Goal: Check status: Check status

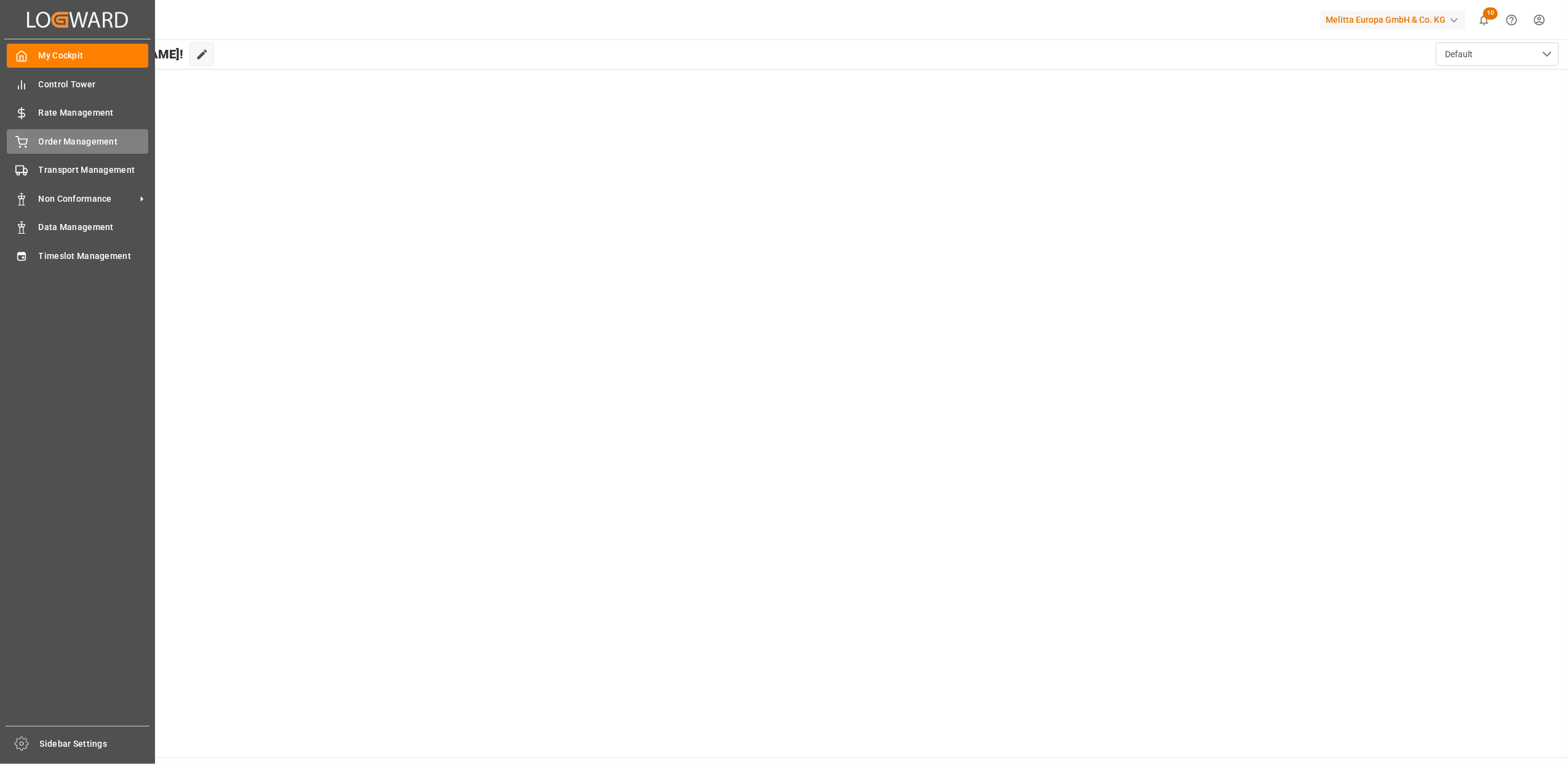
click at [32, 144] on div "Order Management Order Management" at bounding box center [77, 141] width 142 height 24
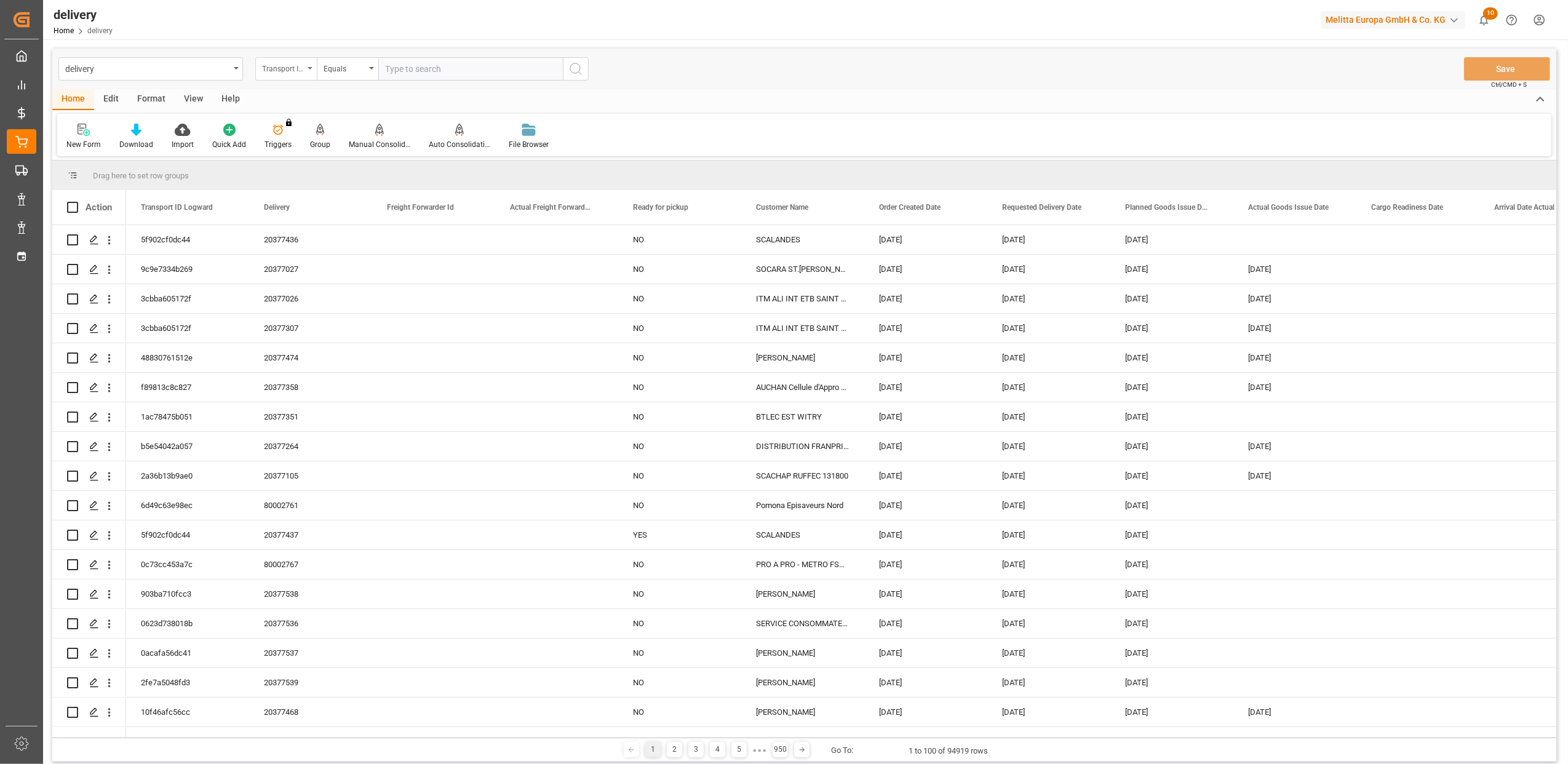
click at [311, 67] on icon "open menu" at bounding box center [310, 68] width 5 height 2
click at [289, 154] on div "Delivery" at bounding box center [347, 151] width 183 height 26
click at [399, 65] on input "text" at bounding box center [470, 68] width 185 height 24
type input "20376780"
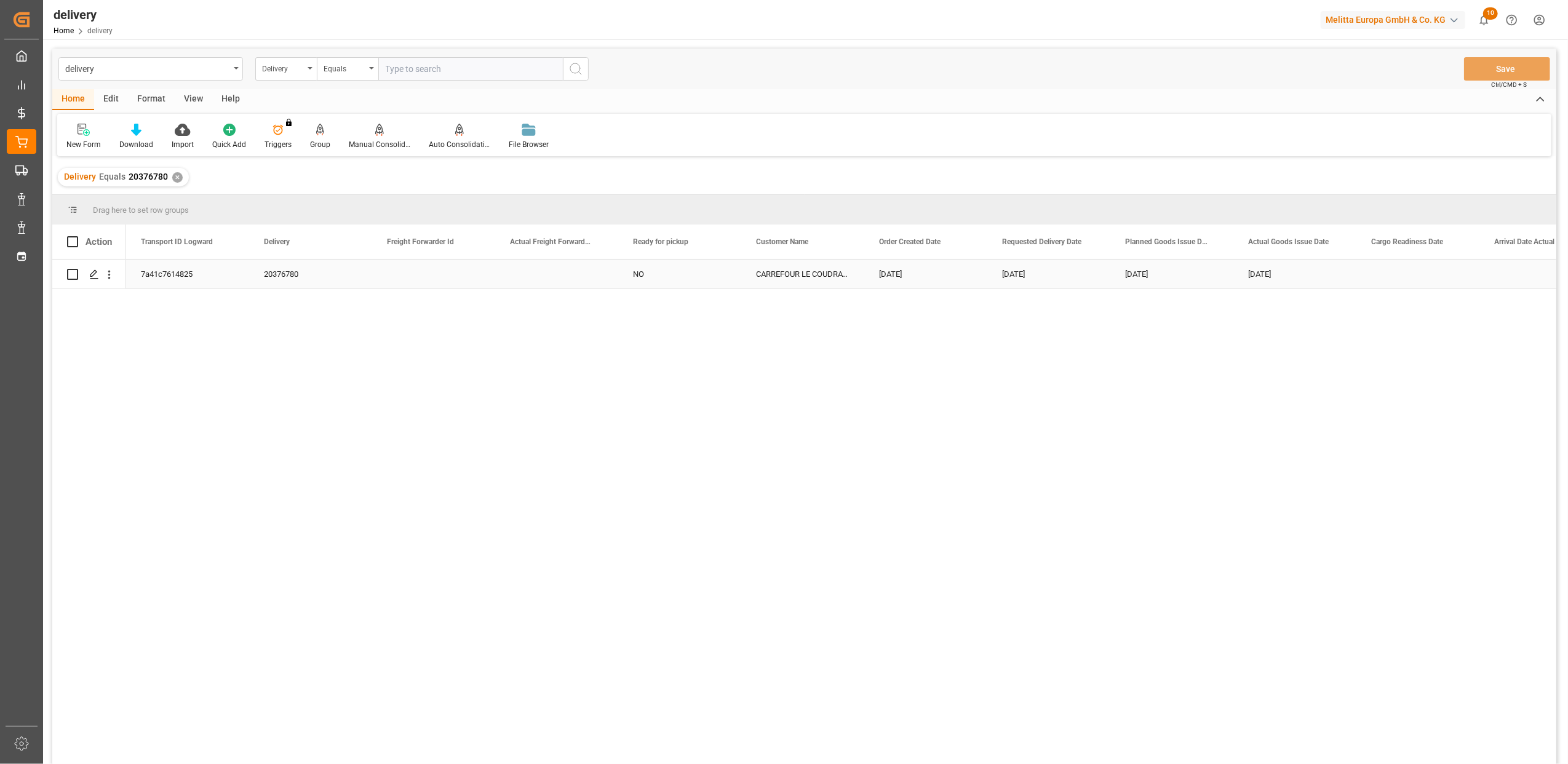
click at [170, 274] on div "7a41c7614825" at bounding box center [187, 274] width 123 height 29
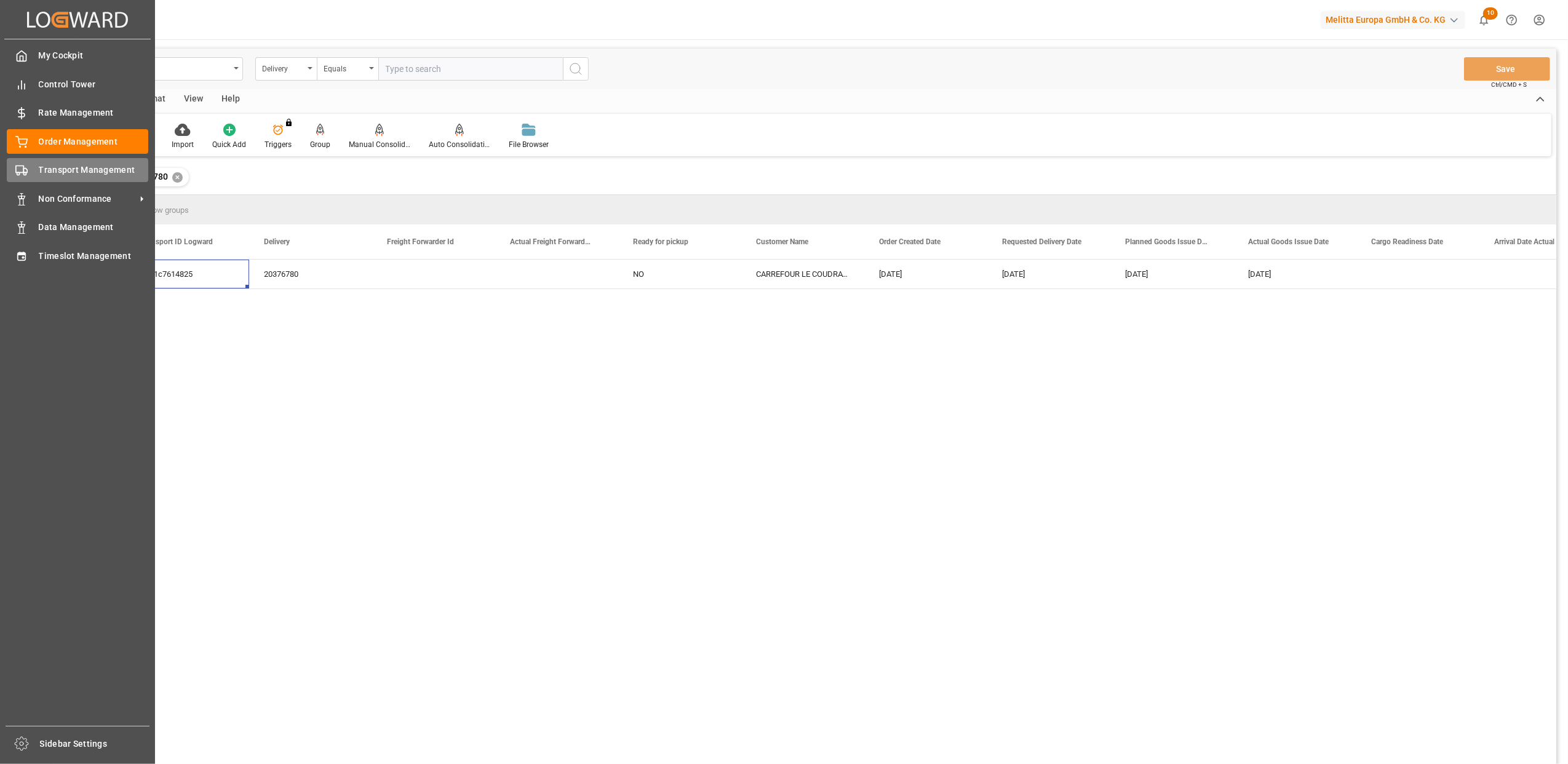
click at [39, 168] on span "Transport Management" at bounding box center [94, 170] width 110 height 13
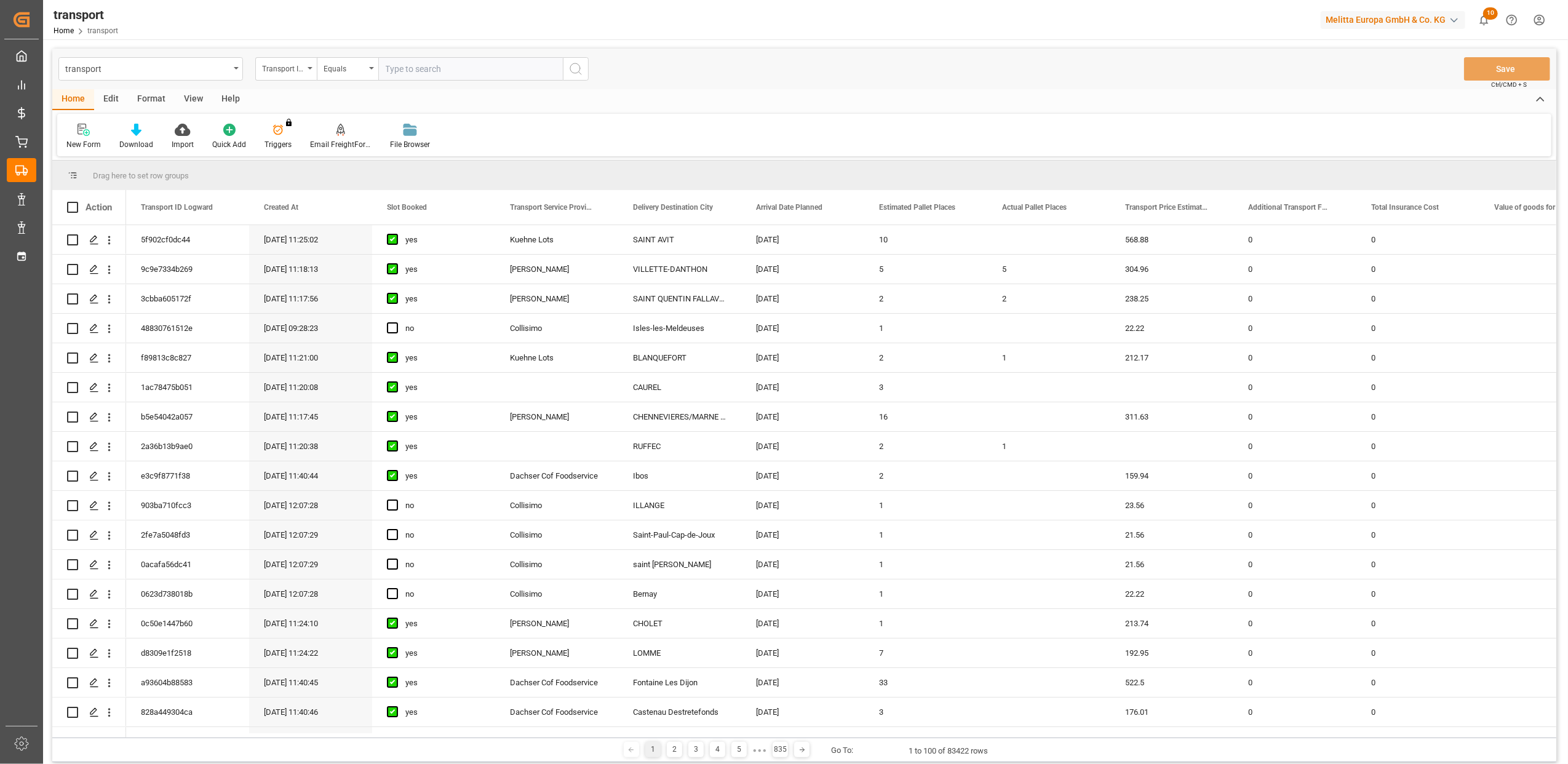
click at [427, 74] on input "text" at bounding box center [470, 68] width 185 height 24
paste input "7a41c7614825"
type input "7a41c7614825"
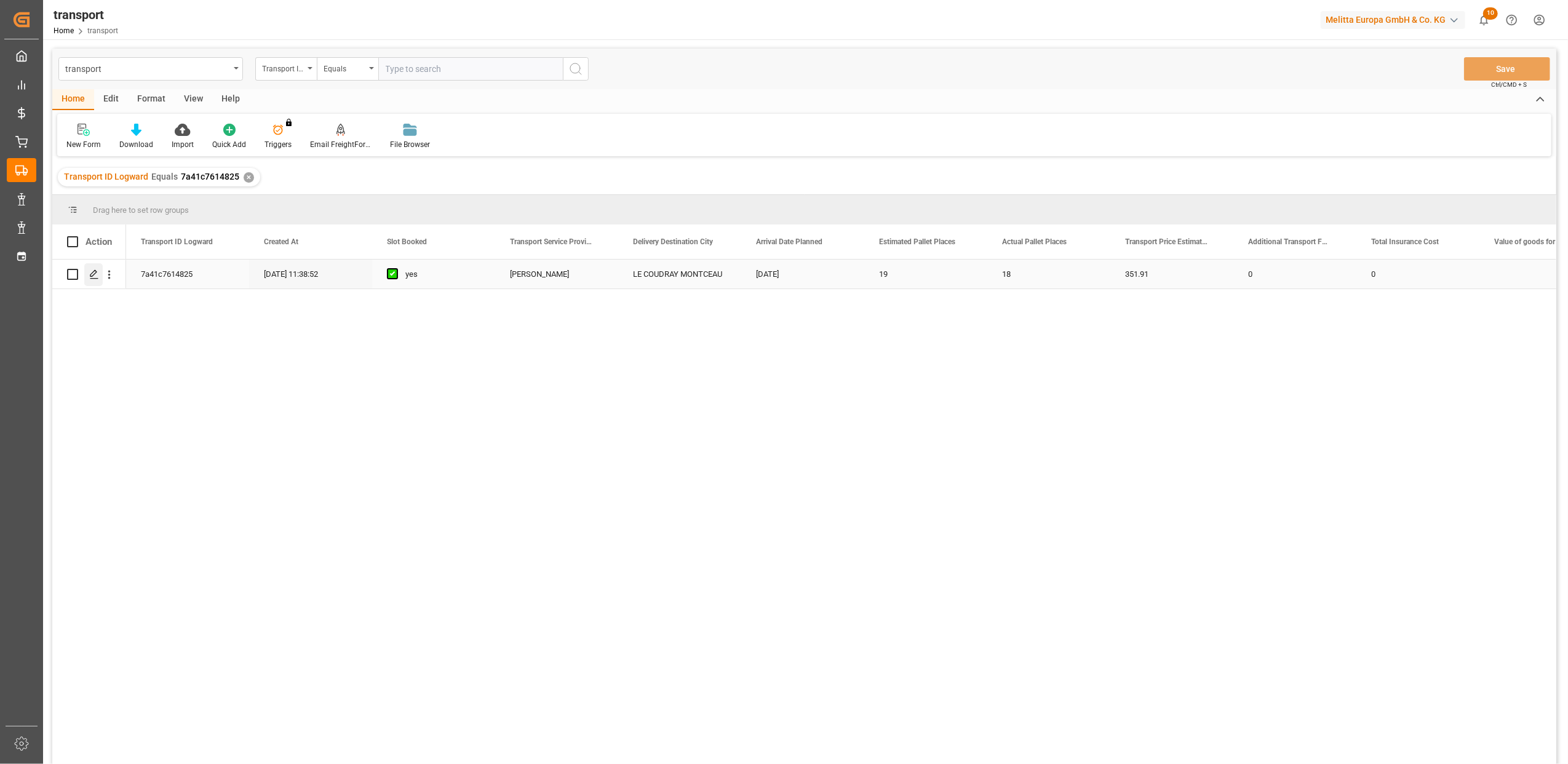
click at [91, 274] on polygon "Press SPACE to select this row." at bounding box center [94, 274] width 7 height 7
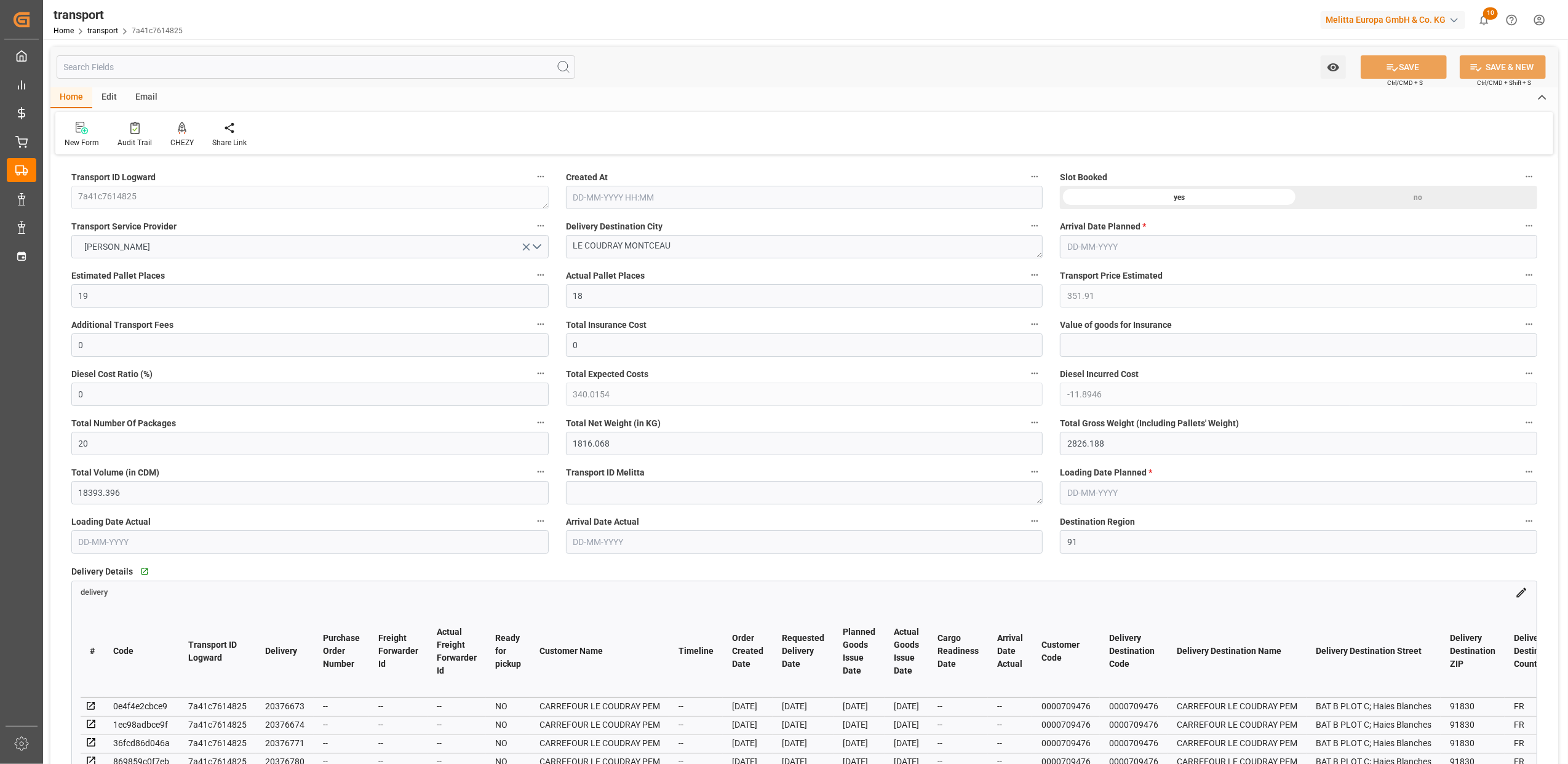
type input "25-08-2025 11:38"
type input "01-09-2025"
type input "29-08-2025"
type input "[DATE]"
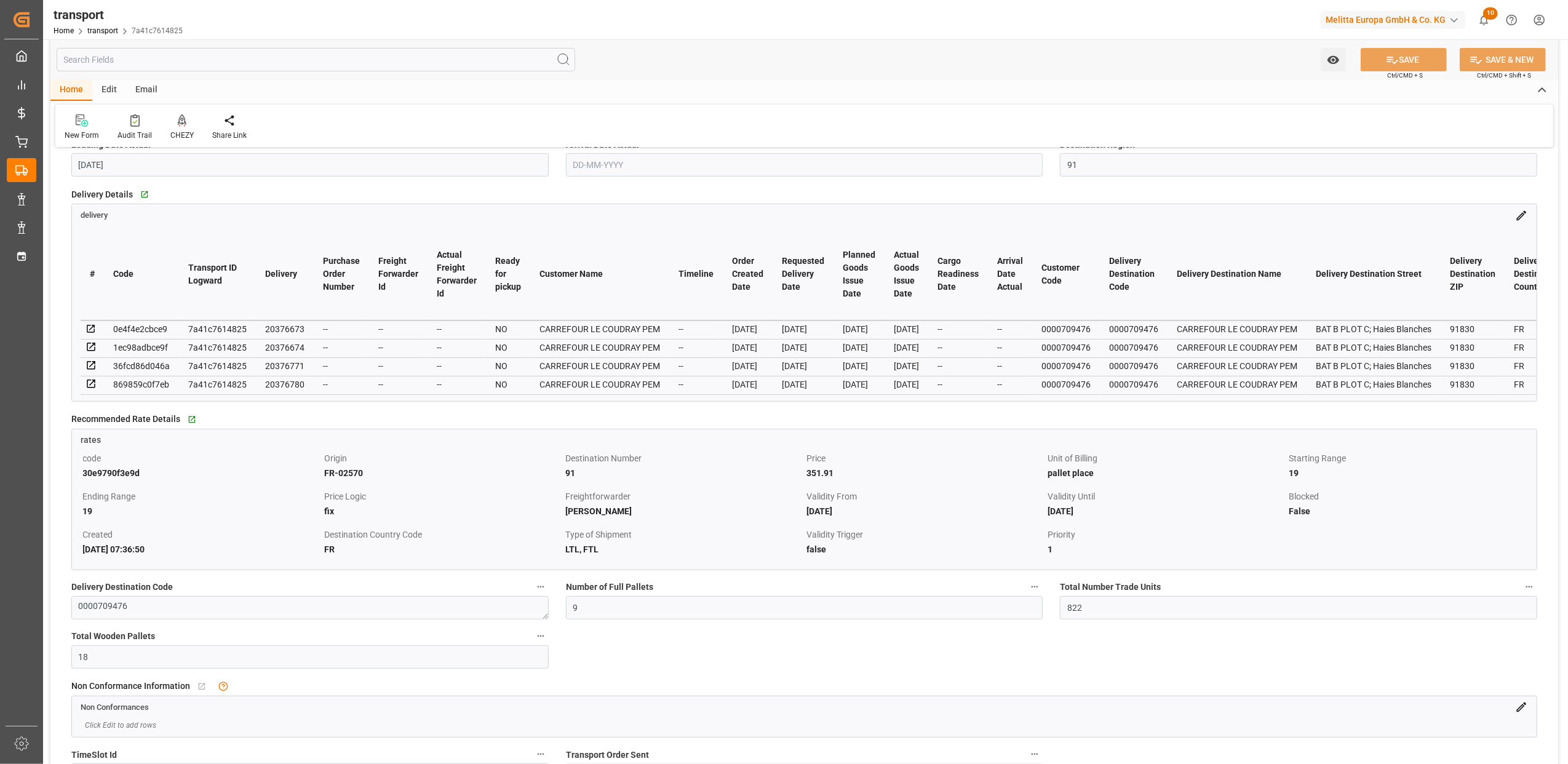
scroll to position [410, 0]
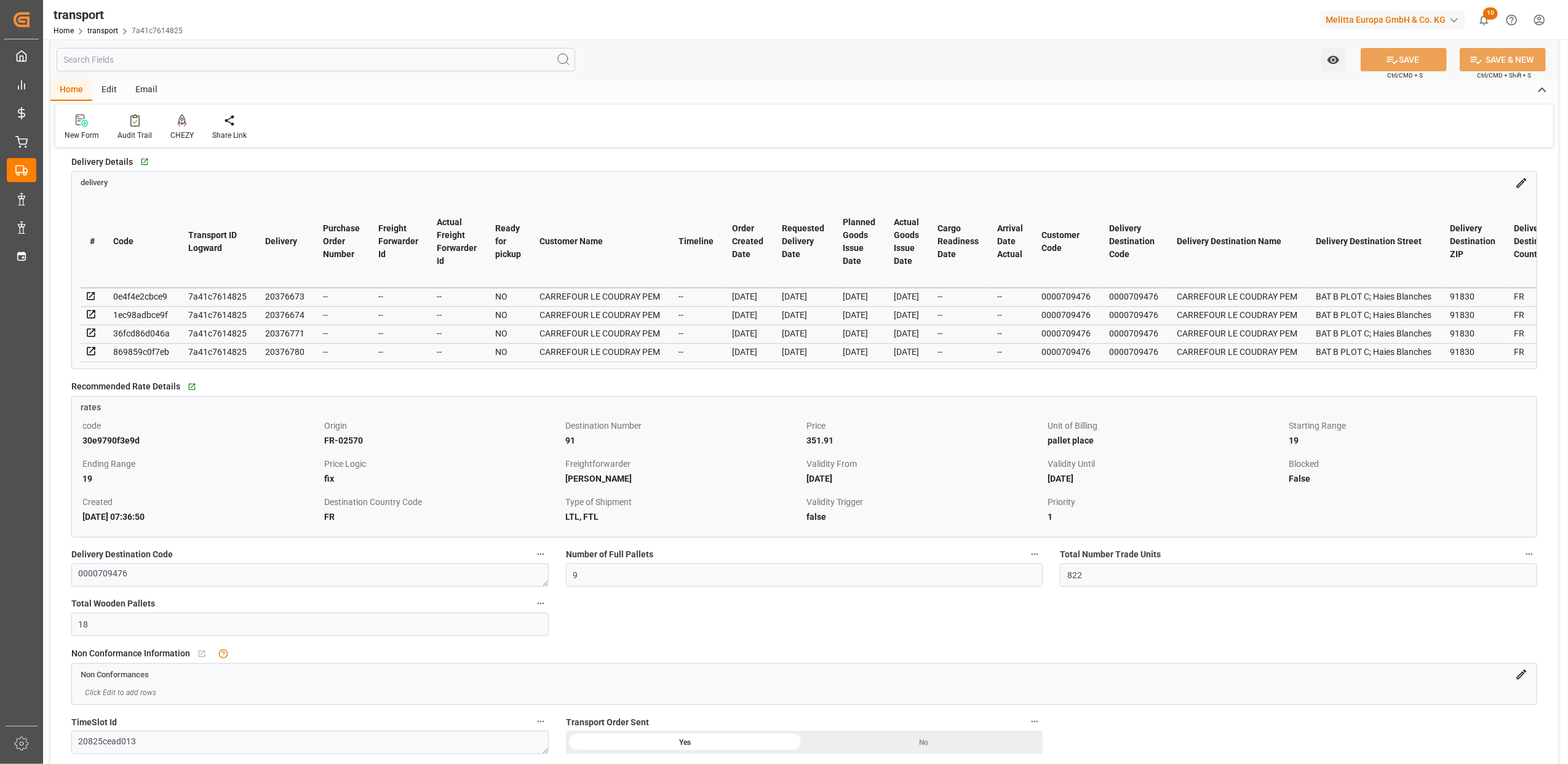
click at [1519, 680] on icon at bounding box center [1522, 675] width 10 height 10
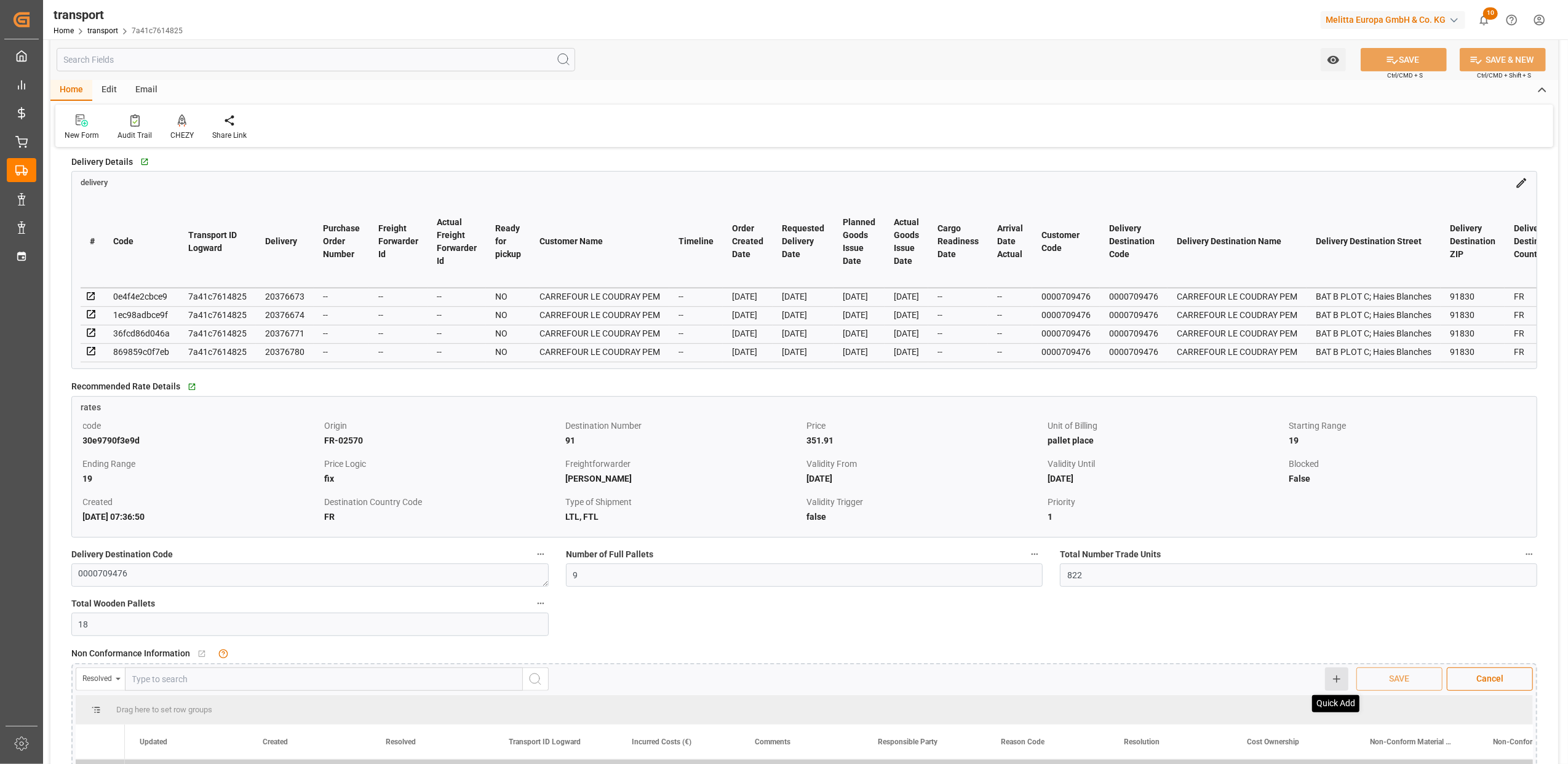
click at [1334, 684] on icon at bounding box center [1337, 679] width 11 height 11
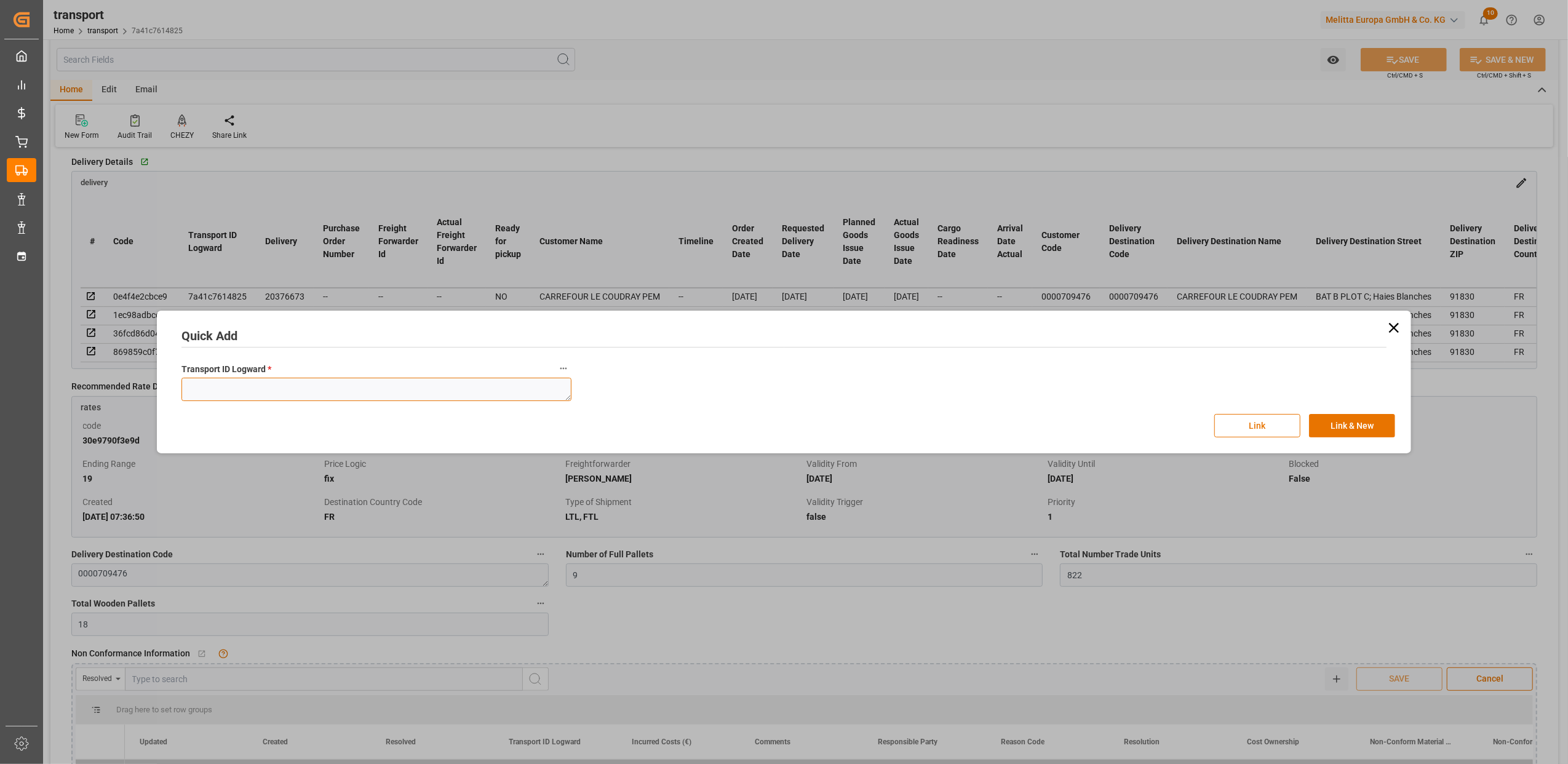
click at [324, 380] on textarea at bounding box center [377, 389] width 390 height 24
paste textarea "7a41c7614825"
type textarea "7a41c7614825"
click at [1264, 424] on button "Link" at bounding box center [1257, 426] width 86 height 24
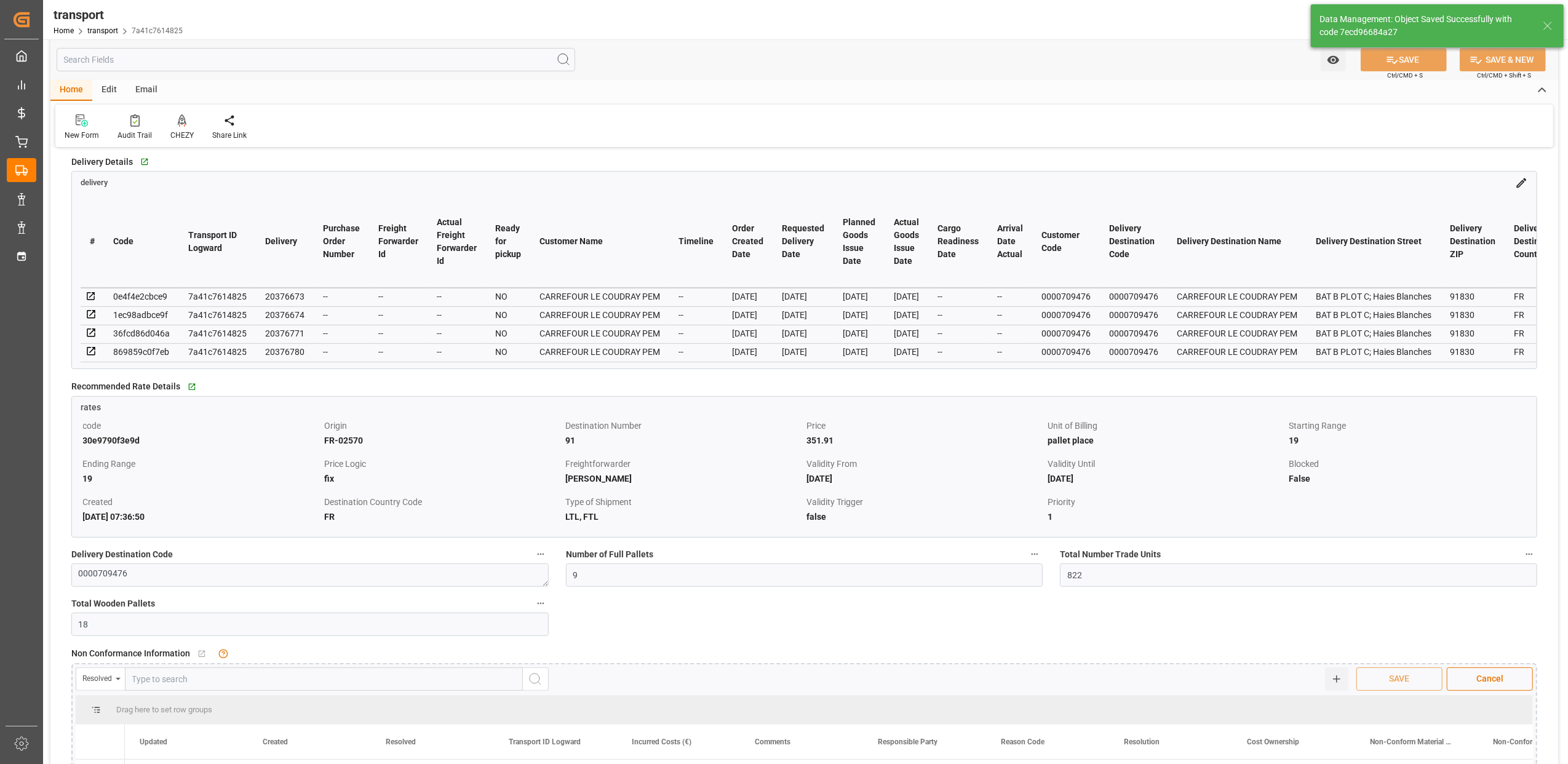
checkbox input "true"
click at [1393, 675] on span "SAVE" at bounding box center [1400, 679] width 33 height 13
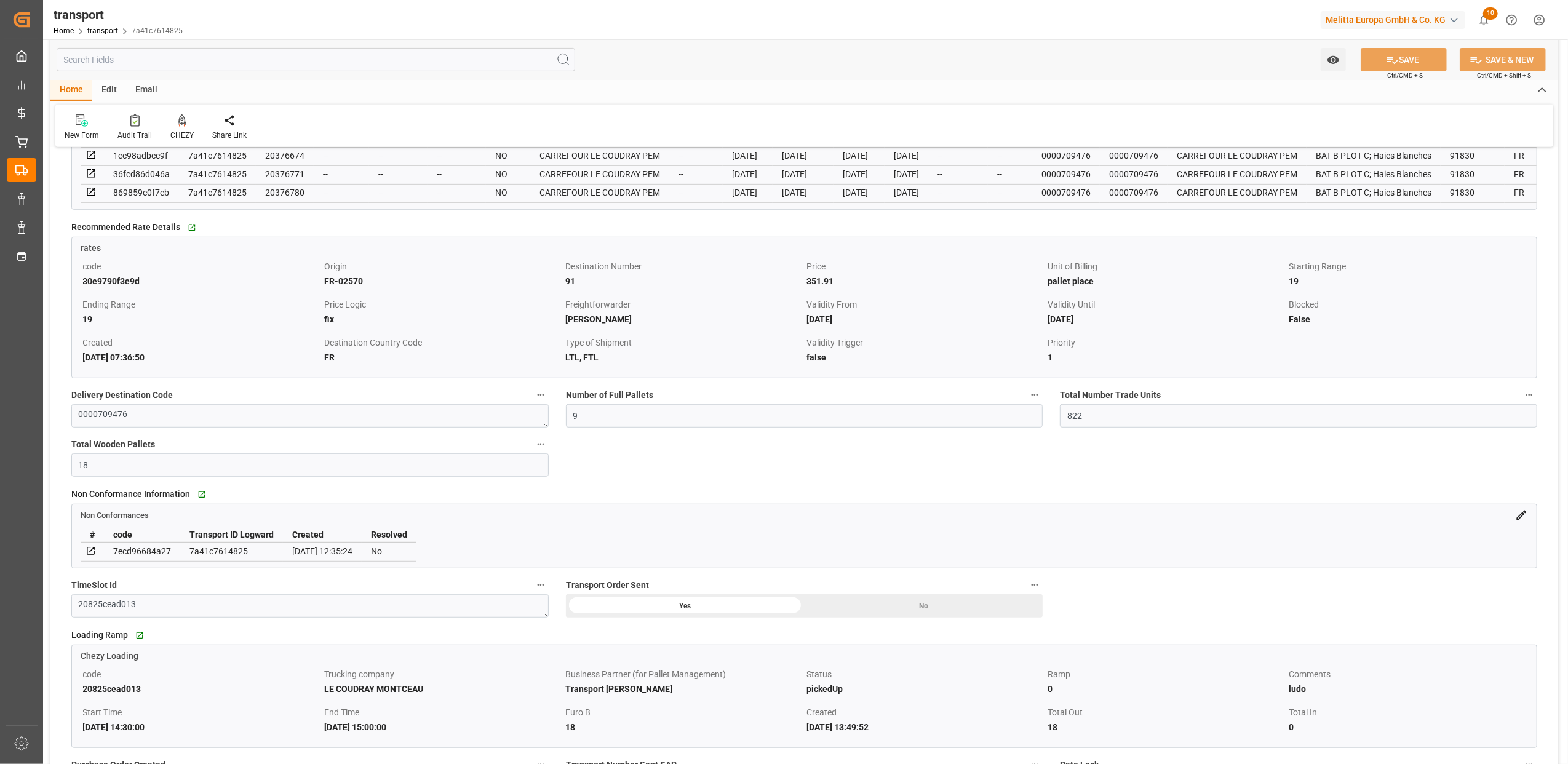
scroll to position [656, 0]
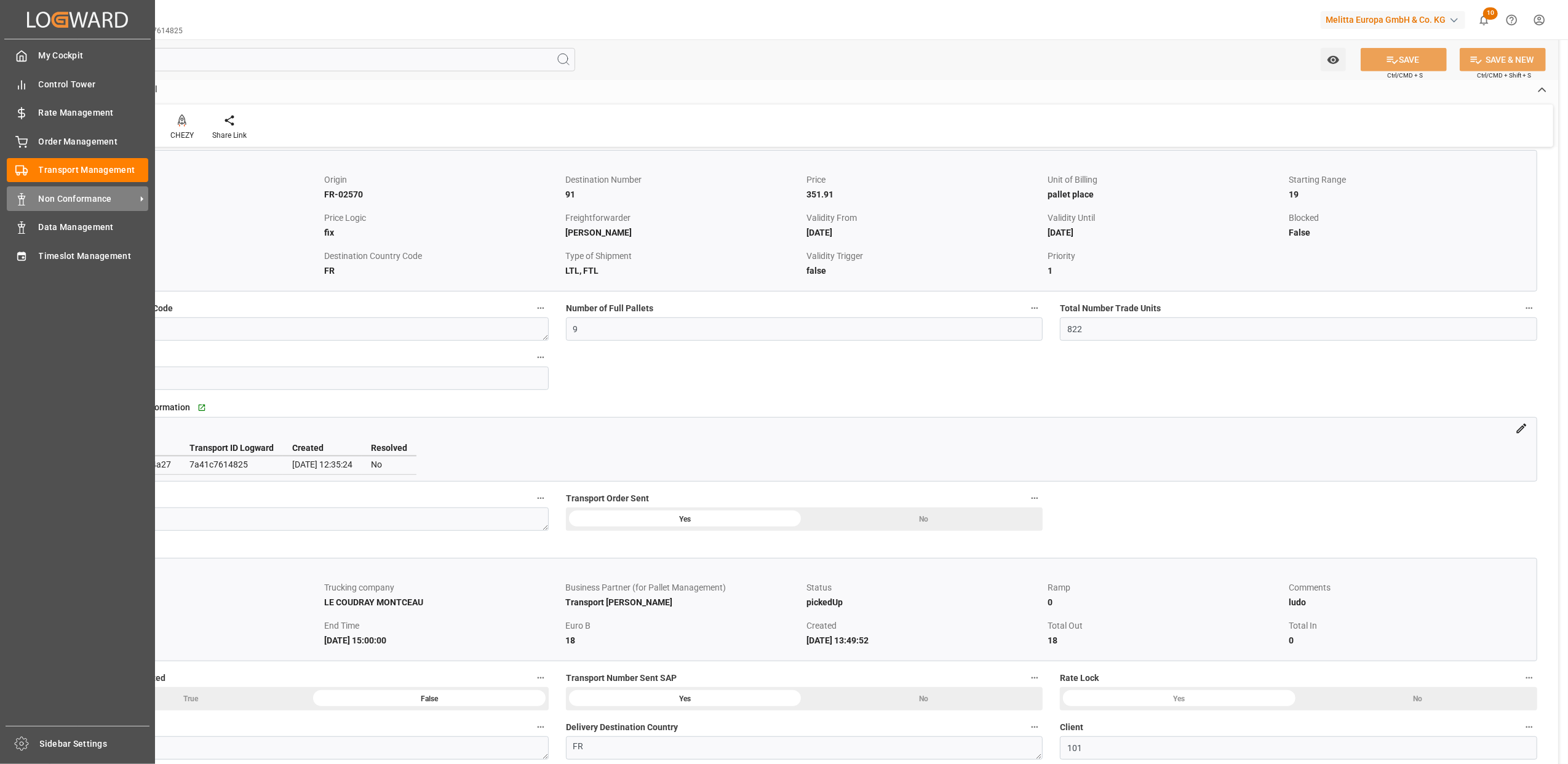
click at [19, 194] on icon at bounding box center [21, 199] width 12 height 12
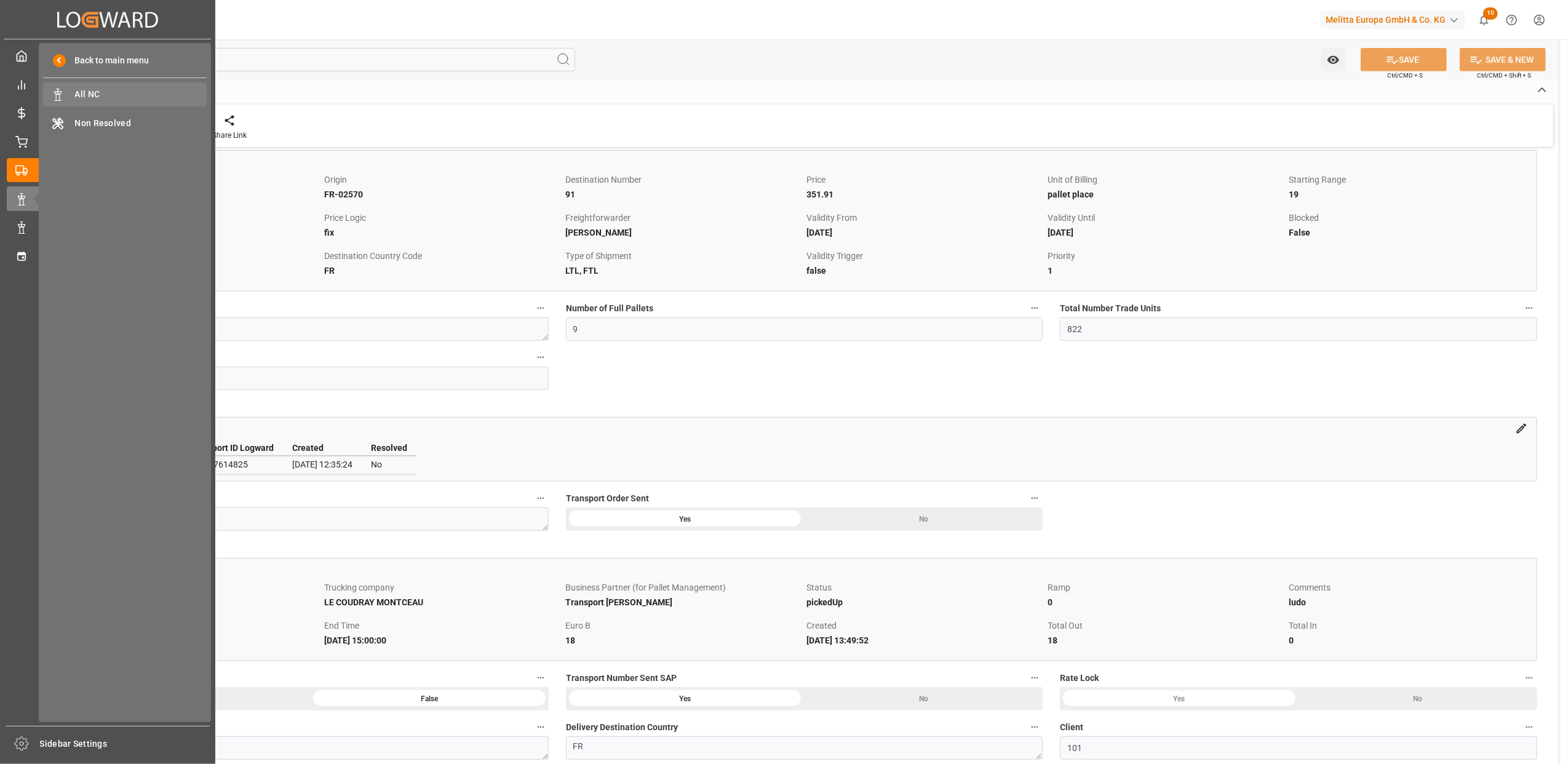
click at [102, 94] on span "All NC" at bounding box center [141, 94] width 133 height 13
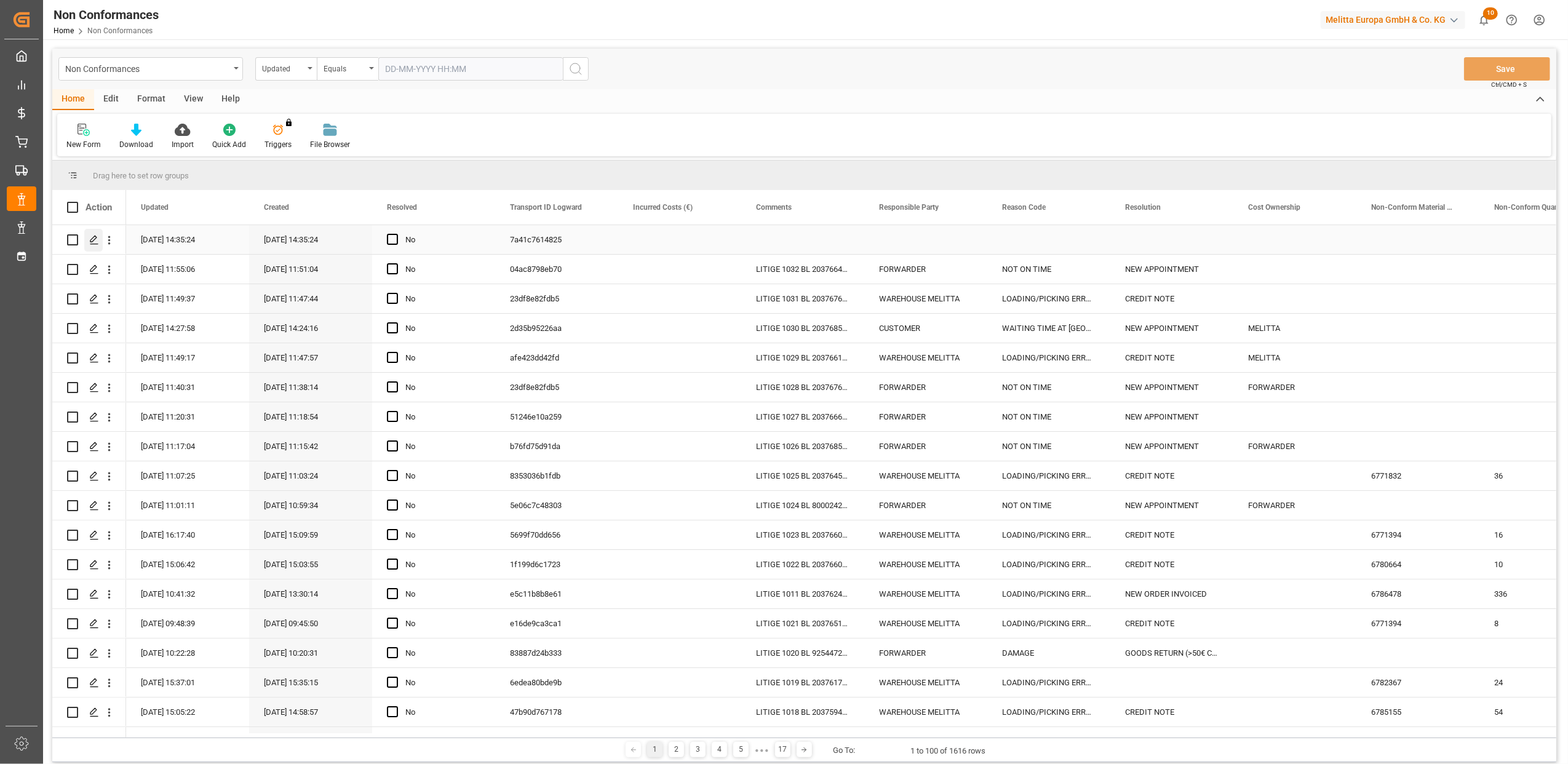
click at [94, 239] on polygon "Press SPACE to select this row." at bounding box center [94, 239] width 7 height 7
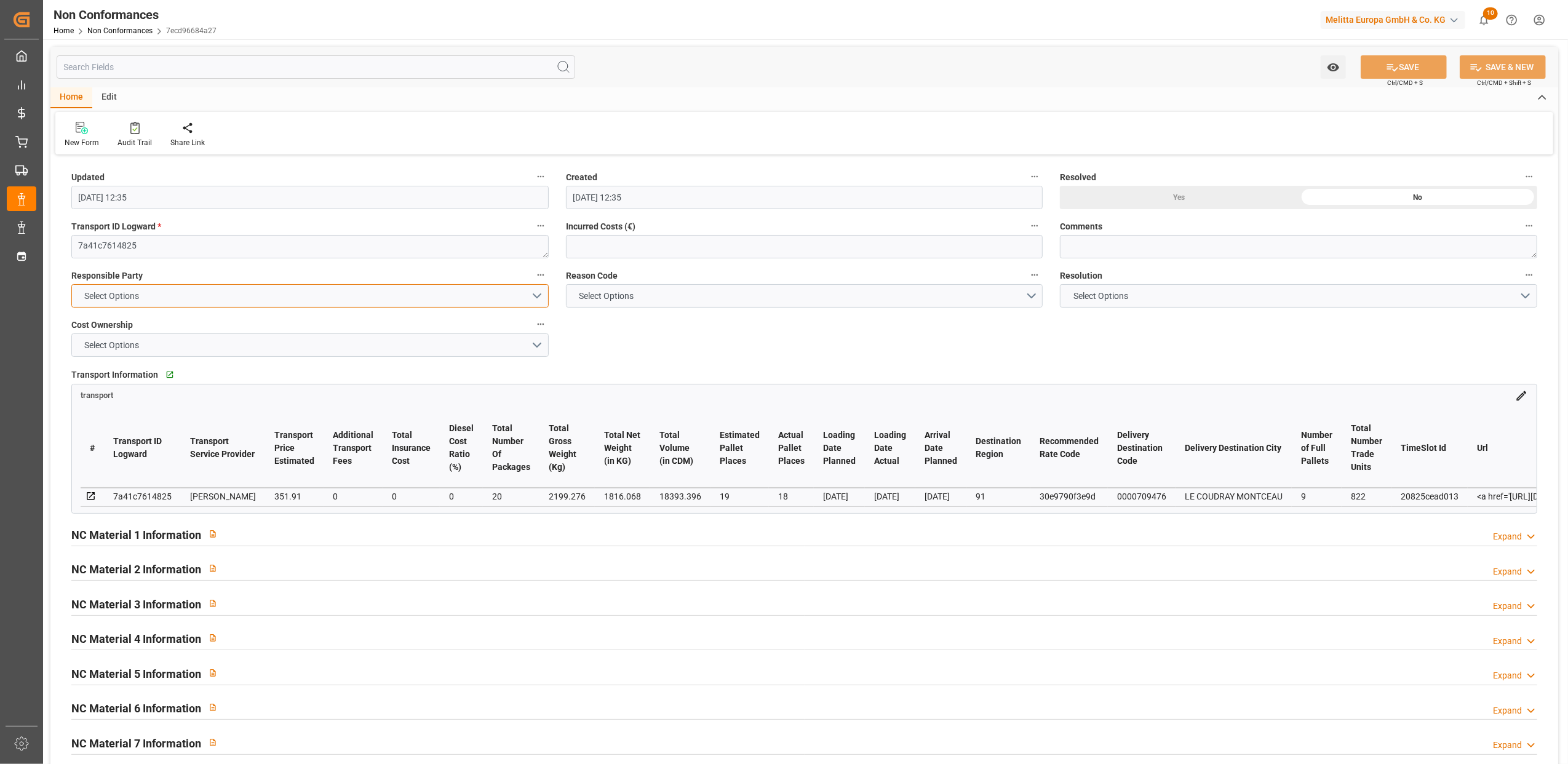
click at [539, 297] on button "Select Options" at bounding box center [310, 295] width 477 height 24
click at [146, 328] on div "WAREHOUSE MELITTA" at bounding box center [309, 325] width 476 height 26
click at [1031, 301] on button "Select Options" at bounding box center [804, 295] width 477 height 24
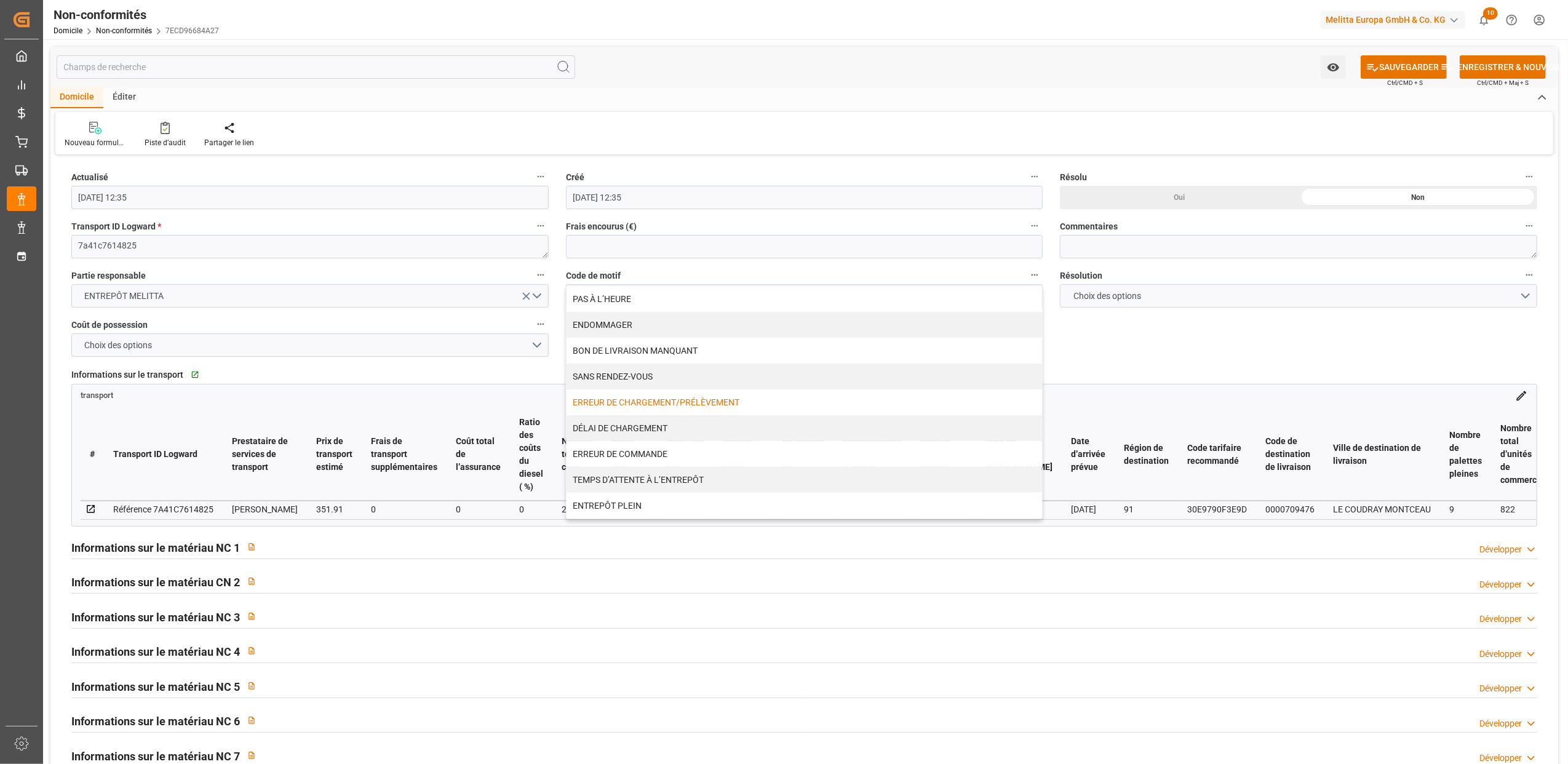
click at [725, 404] on div "ERREUR DE CHARGEMENT/PRÉLÈVEMENT" at bounding box center [804, 403] width 476 height 26
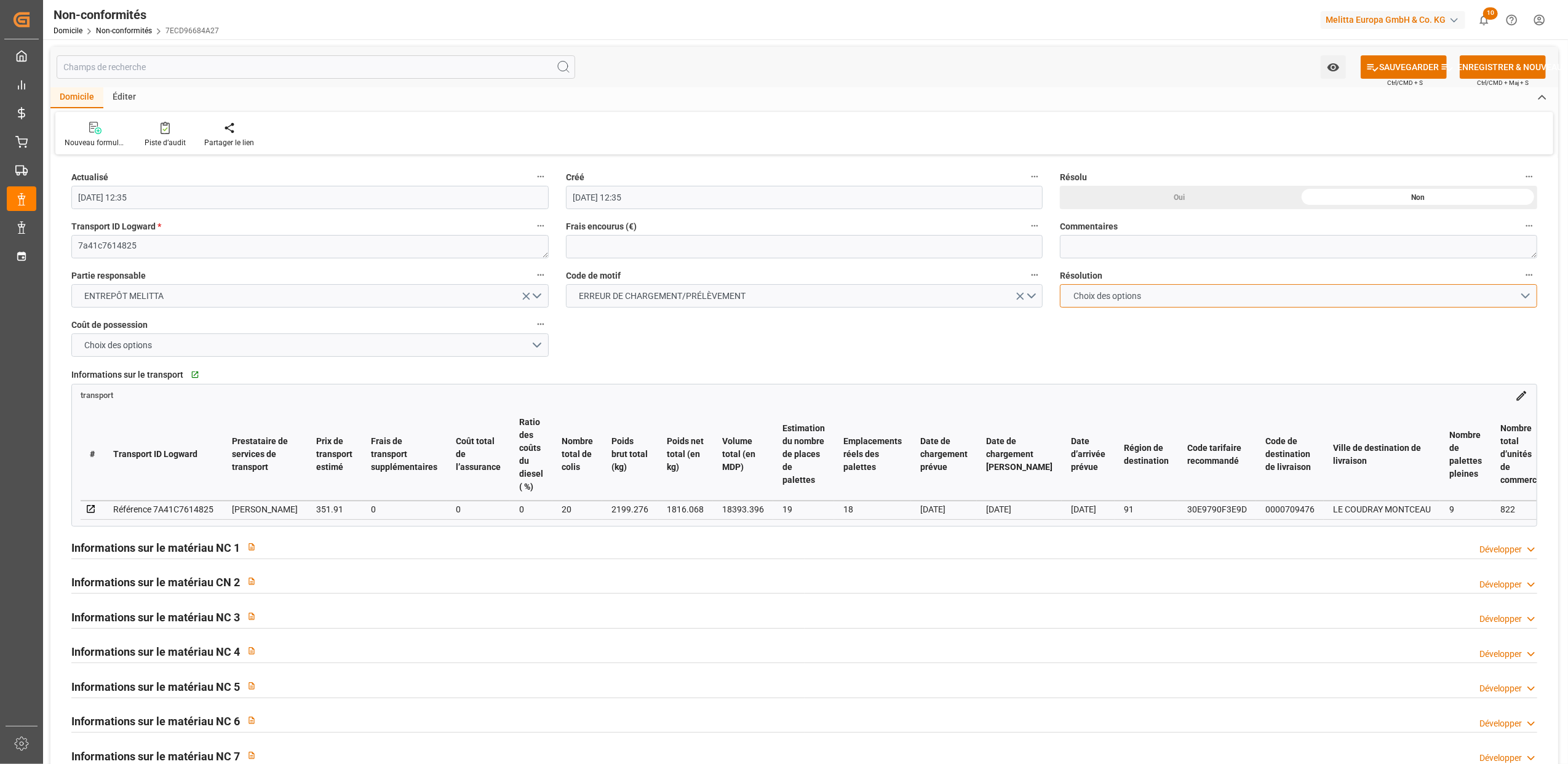
click at [1526, 294] on button "Choix des options" at bounding box center [1298, 295] width 477 height 24
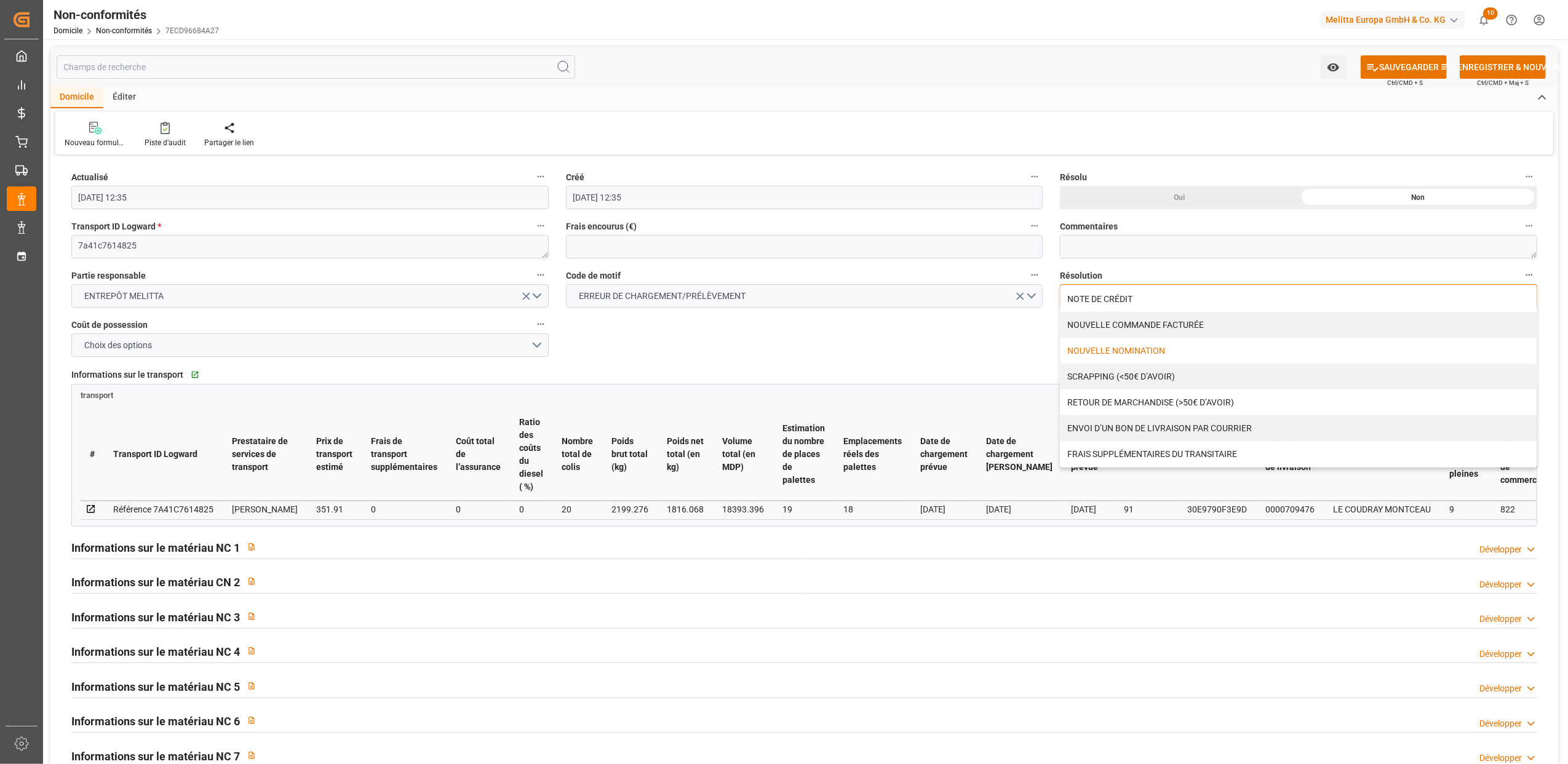
click at [1157, 353] on div "NOUVELLE NOMINATION" at bounding box center [1298, 351] width 476 height 26
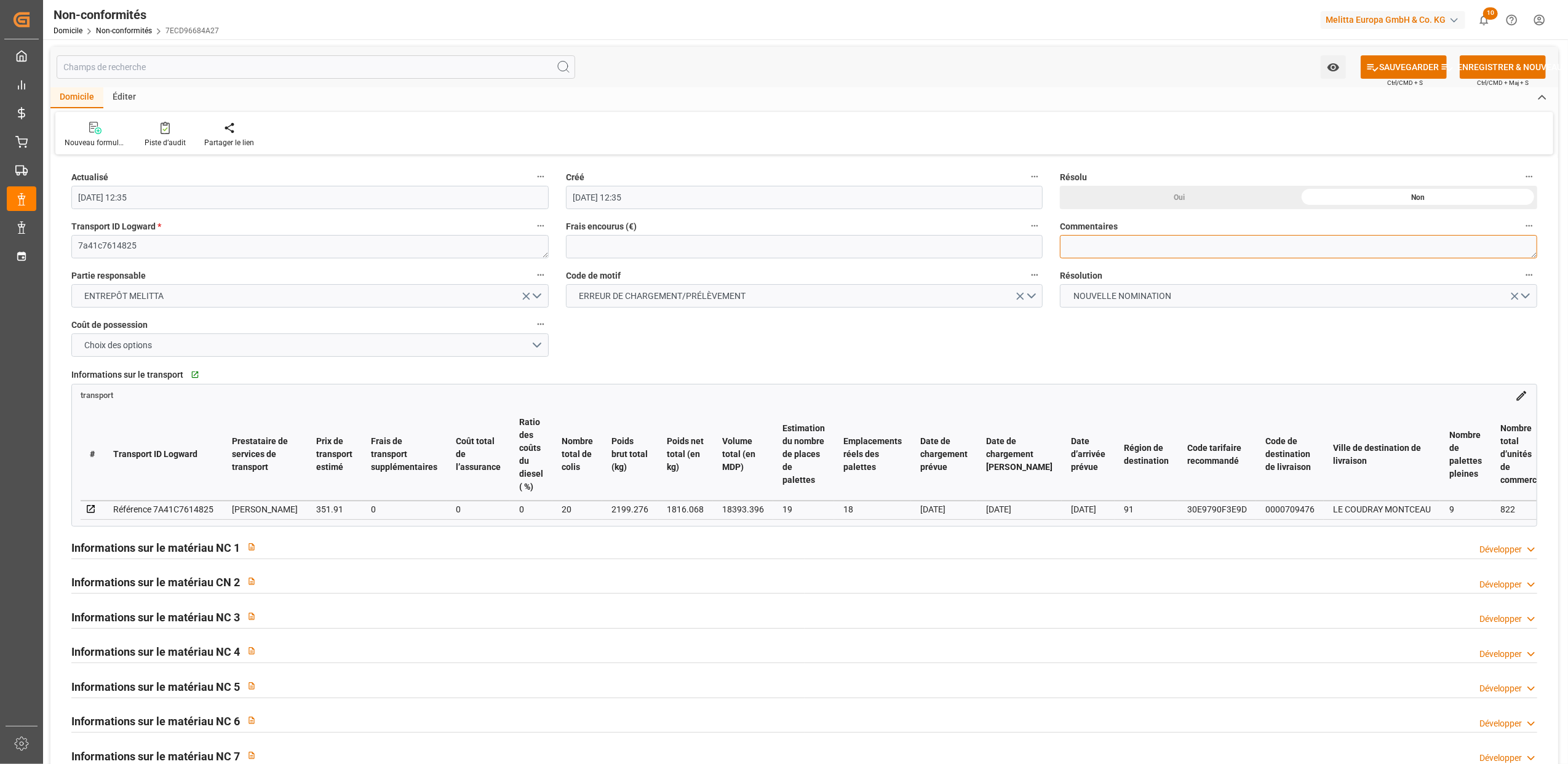
click at [1077, 249] on textarea at bounding box center [1298, 247] width 477 height 24
type textarea "LITIGE 1033 BL 20376780 Chargé dans la mauvais camion au depart de chez nous --…"
click at [1397, 72] on font "SAUVEGARDER" at bounding box center [1409, 68] width 59 height 13
type input "04-09-2025 12:39"
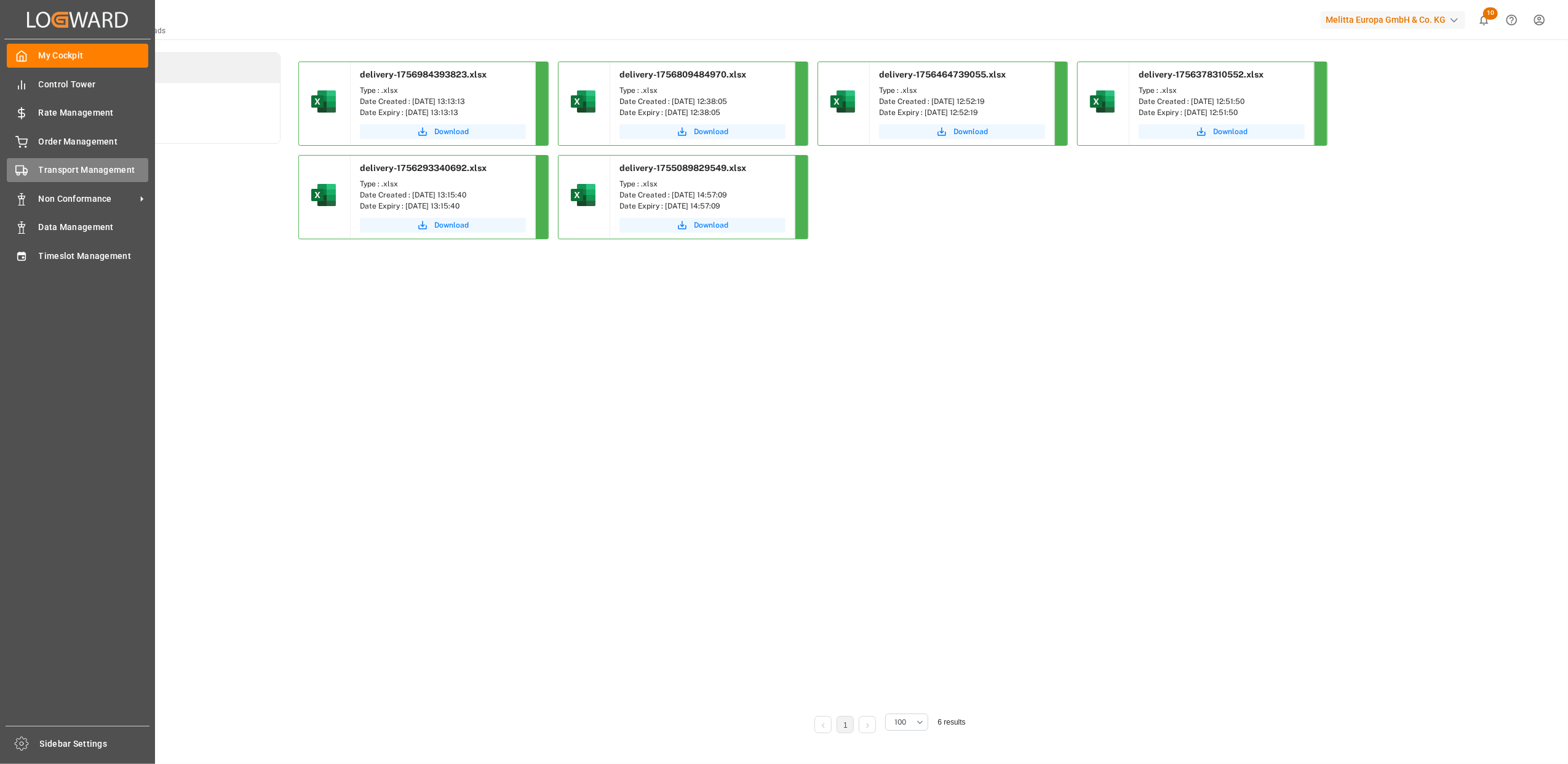
click at [29, 176] on div "Transport Management Transport Management" at bounding box center [77, 169] width 142 height 24
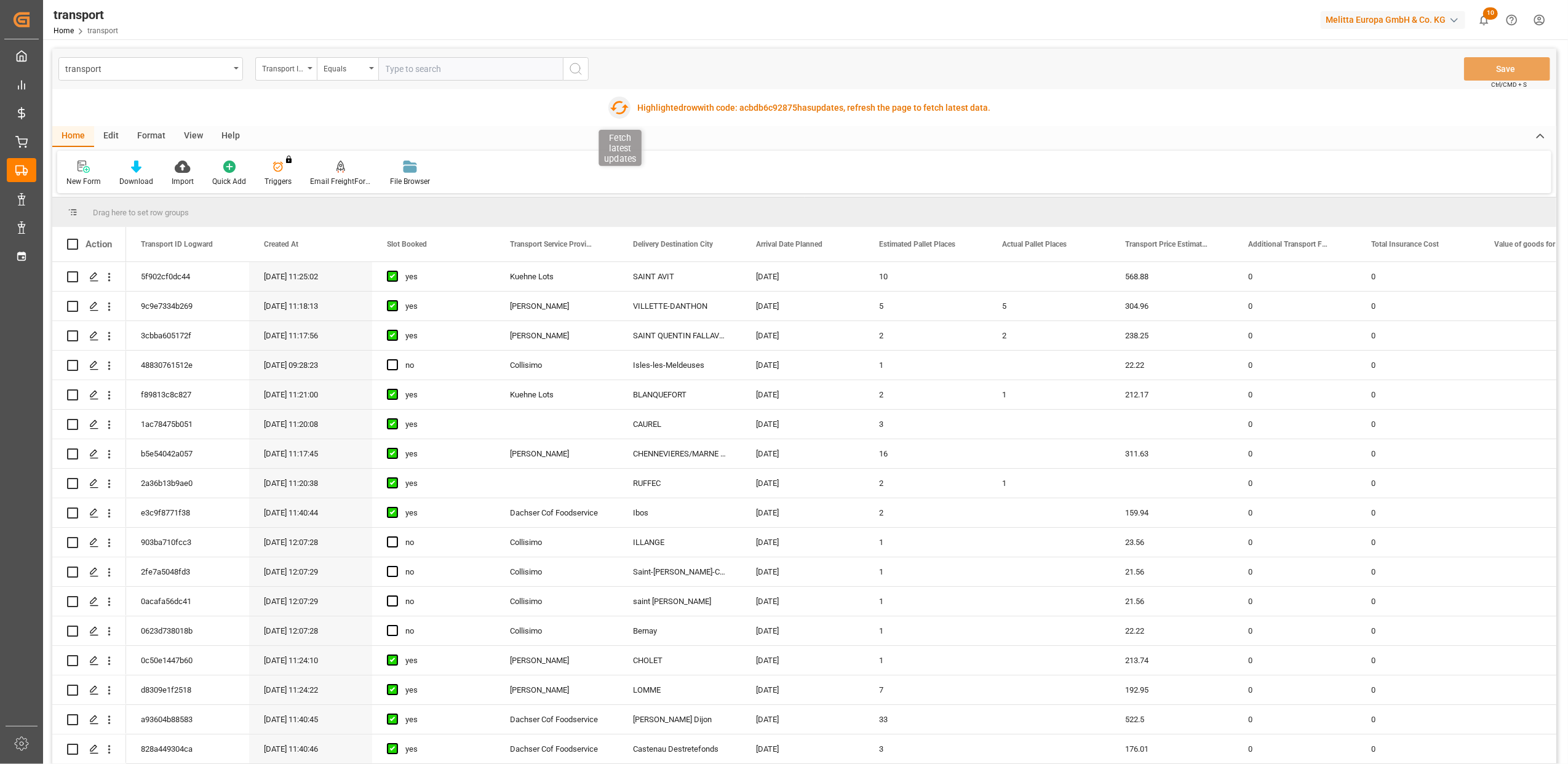
click at [621, 108] on icon "button" at bounding box center [619, 107] width 20 height 20
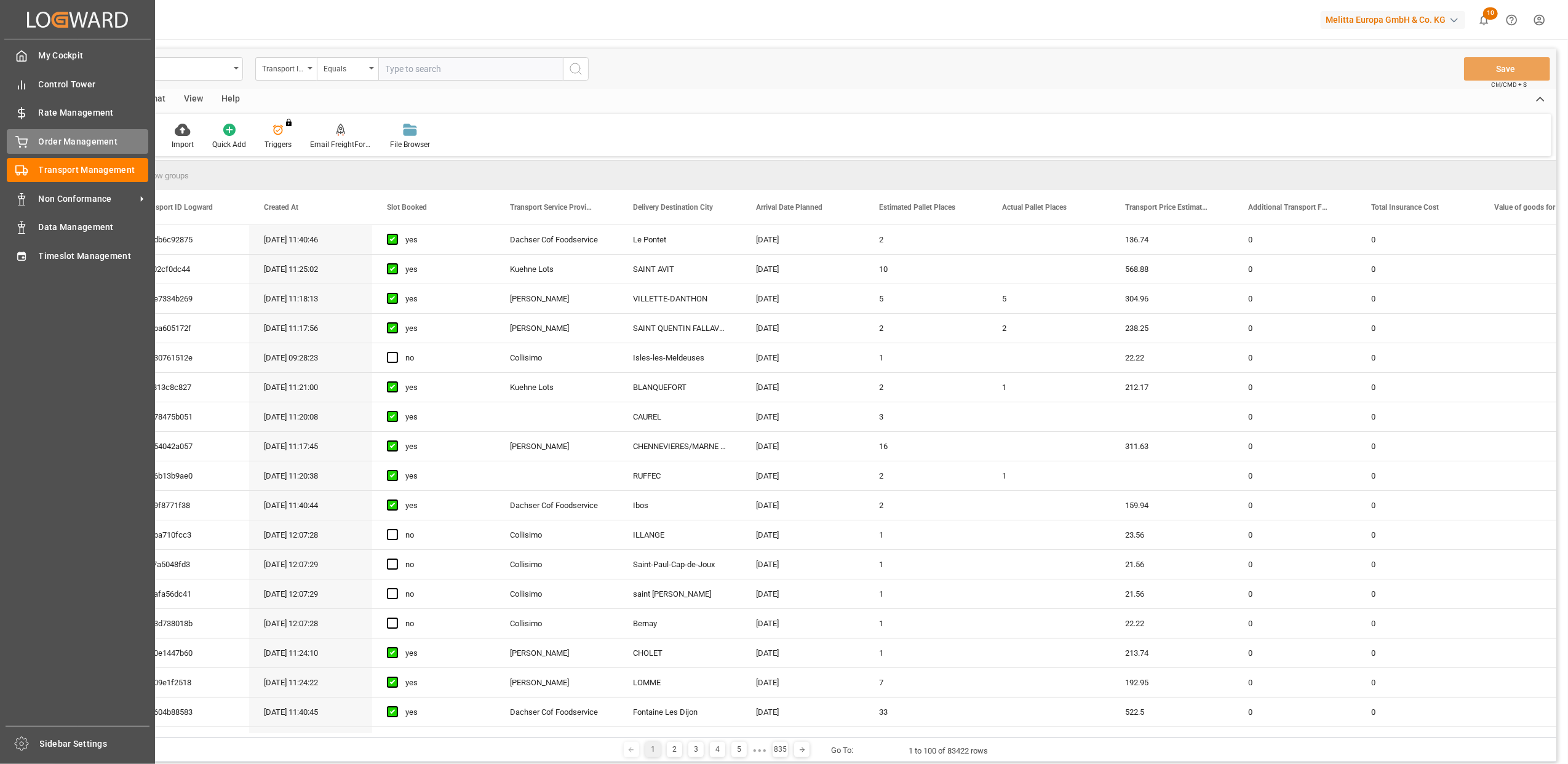
click at [54, 136] on span "Order Management" at bounding box center [94, 142] width 110 height 13
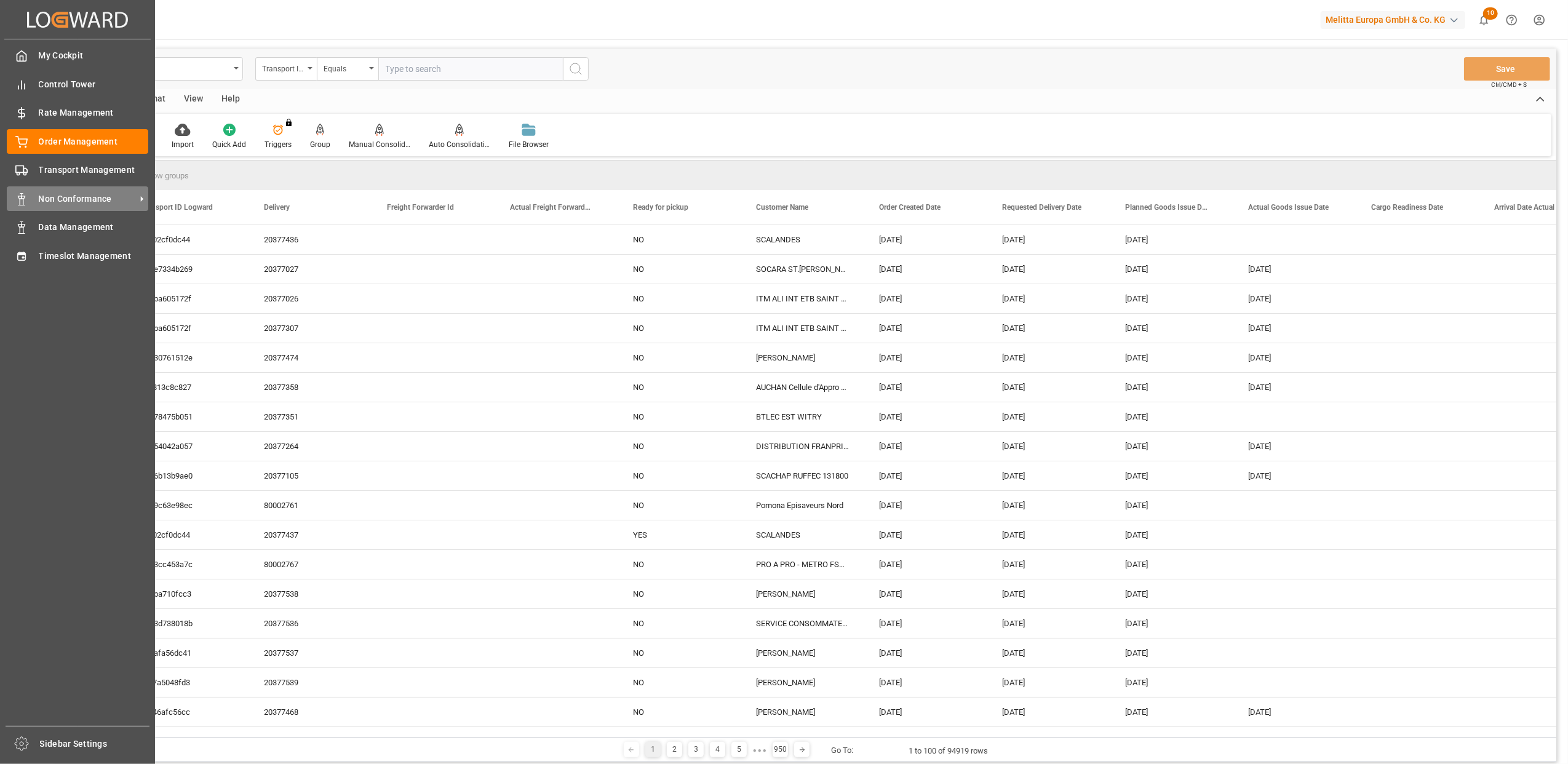
click at [77, 199] on span "Non Conformance" at bounding box center [88, 199] width 98 height 13
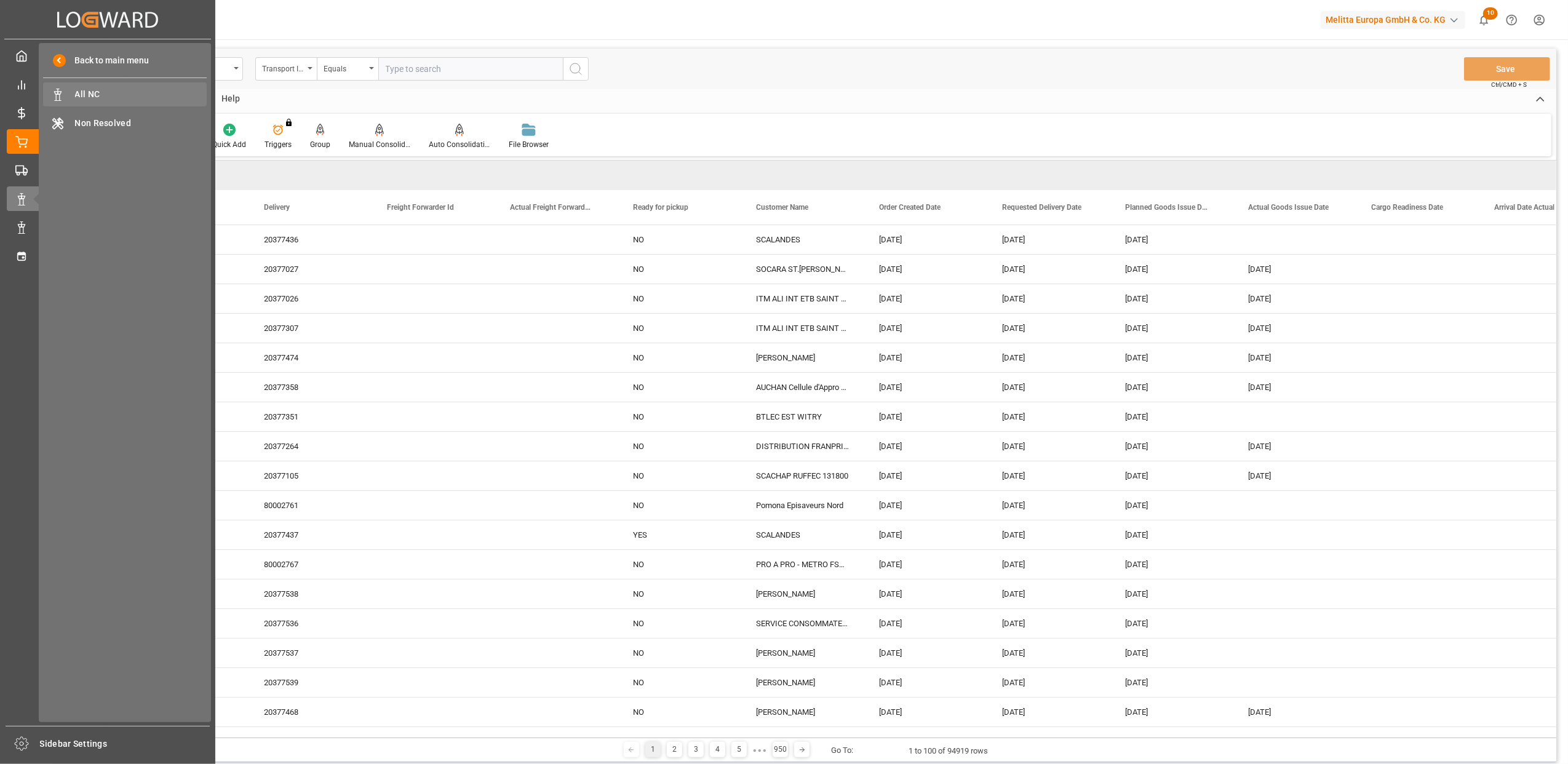
click at [127, 89] on span "All NC" at bounding box center [141, 94] width 133 height 13
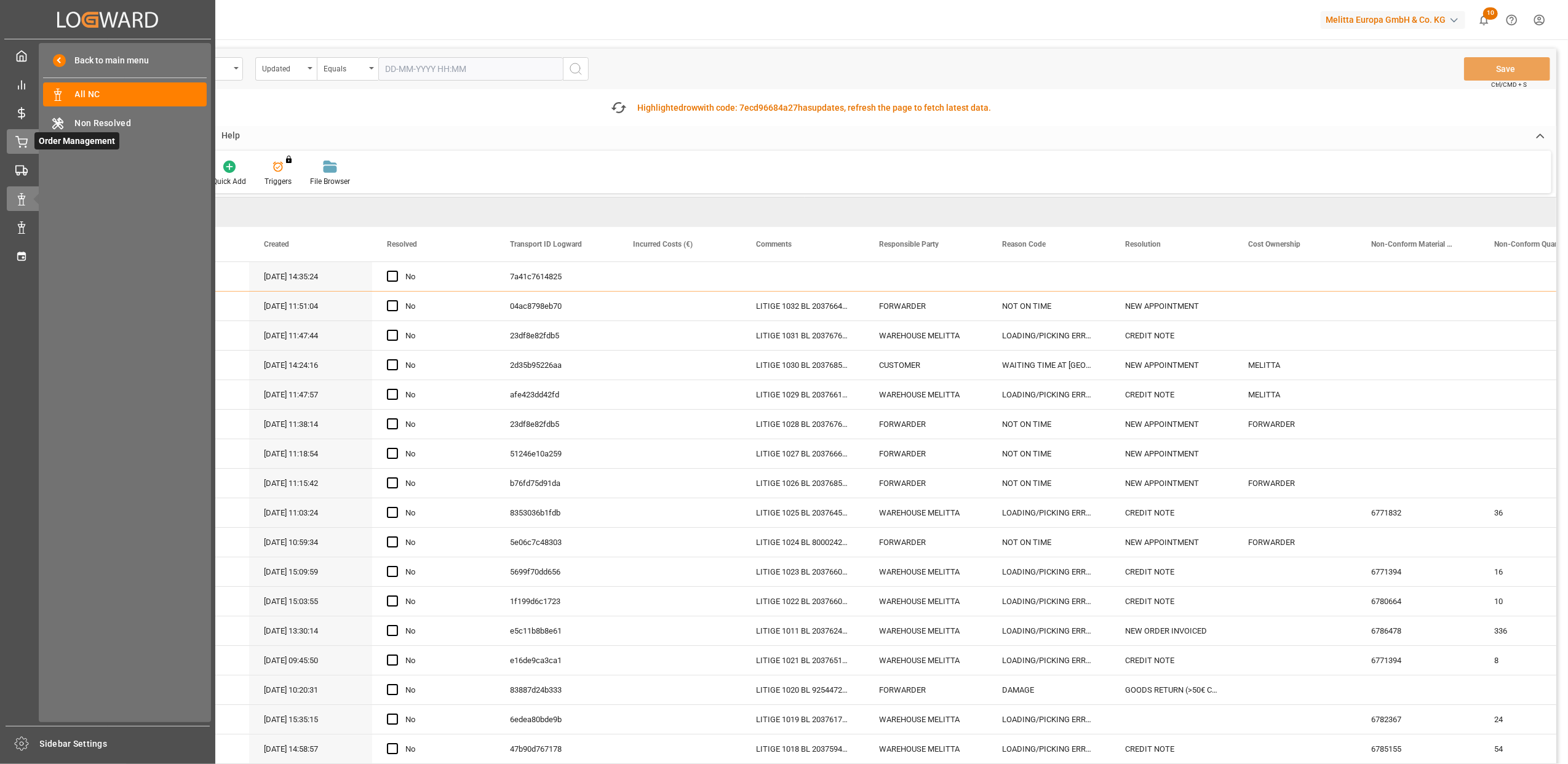
click at [25, 146] on circle at bounding box center [26, 147] width 2 height 2
